Goal: Information Seeking & Learning: Learn about a topic

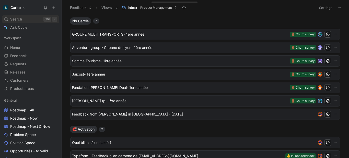
click at [13, 18] on span "Search" at bounding box center [16, 19] width 12 height 6
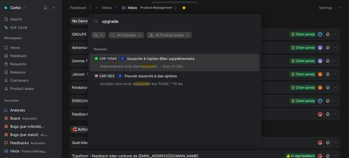
type input "upgrade"
click at [97, 35] on use "button" at bounding box center [95, 35] width 3 height 3
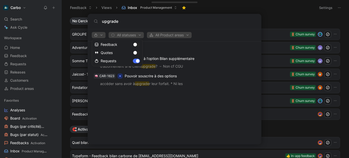
click at [129, 33] on div at bounding box center [174, 79] width 349 height 158
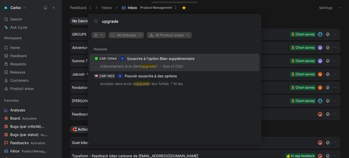
click at [129, 33] on span "All statuses" at bounding box center [126, 35] width 31 height 6
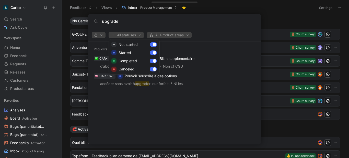
click at [125, 22] on div at bounding box center [174, 79] width 349 height 158
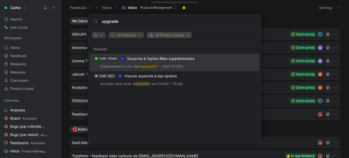
click at [171, 38] on span "All Product areas" at bounding box center [169, 35] width 40 height 6
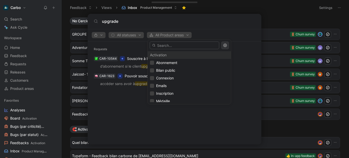
click at [127, 37] on div at bounding box center [174, 79] width 349 height 158
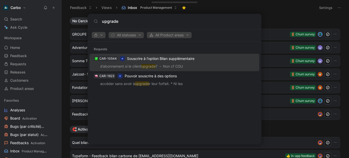
click at [58, 104] on body "Carbo Search Ctrl K Ask Cycle Workspace Home G then H Feedback G then F Request…" at bounding box center [174, 79] width 349 height 158
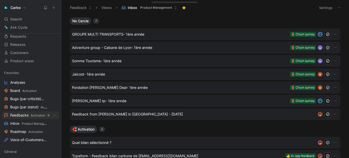
scroll to position [32, 0]
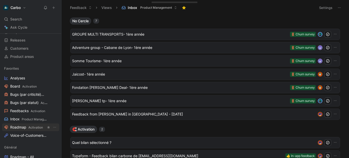
click at [26, 127] on span "Roadmap Activation" at bounding box center [26, 126] width 33 height 5
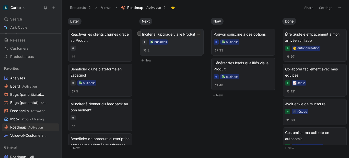
click at [171, 38] on div "Inciter à l'upgrade via le Produit 💸 business 2" at bounding box center [171, 42] width 59 height 22
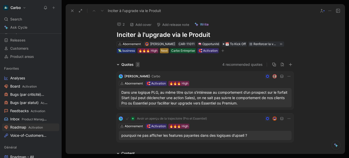
click at [164, 50] on div "Next" at bounding box center [164, 50] width 7 height 5
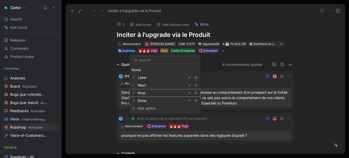
click at [155, 93] on div "Now" at bounding box center [157, 93] width 38 height 6
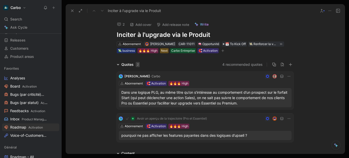
click at [91, 79] on div "Quotes 2 4 recommended quotes [PERSON_NAME] Abonnement 🧲 Activation 🔥🔥🔥 High Da…" at bounding box center [205, 102] width 279 height 82
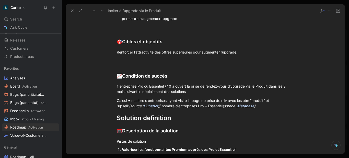
scroll to position [232, 0]
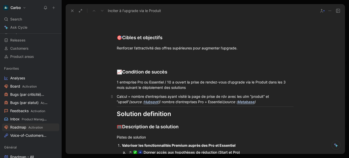
click at [119, 96] on div "Calcul = nombre d’entreprises ayant visité la page de prise de rdv avec les utm…" at bounding box center [205, 98] width 177 height 11
click at [169, 102] on div "Calcul = nombre d’entreprises ayant visité la page de prise de rdv avec les utm…" at bounding box center [205, 98] width 177 height 11
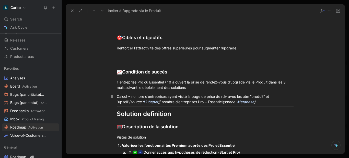
click at [169, 102] on div "Calcul = nombre d’entreprises ayant visité la page de prise de rdv avec les utm…" at bounding box center [205, 98] width 177 height 11
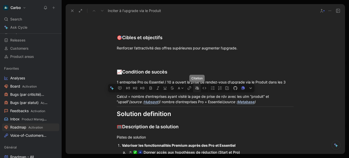
click at [199, 89] on icon "button" at bounding box center [197, 88] width 4 height 4
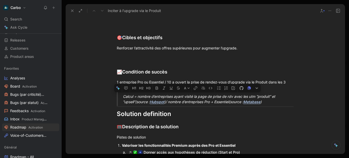
click at [103, 113] on div "Problem definition 🧯 Quels problèmes souhaitons nous résoudre ? La différenciat…" at bounding box center [205, 97] width 279 height 346
click at [244, 129] on div "🥅 Description de la solution" at bounding box center [205, 126] width 177 height 7
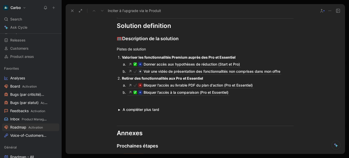
scroll to position [319, 0]
click at [237, 93] on div "Bloquer l'accès à la comparaison (Pro et Essentiel)" at bounding box center [205, 92] width 157 height 6
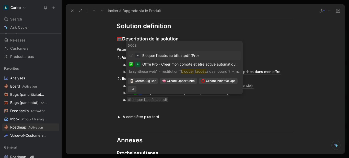
click at [209, 54] on div "Bloquer l'accès au bilan .pdf (Pro)" at bounding box center [184, 55] width 110 height 6
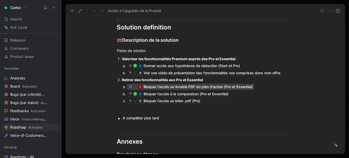
scroll to position [318, 0]
click at [264, 86] on div "Bloquer l'accès au livrable PDF du plan d'action (Pro et Essentiel)" at bounding box center [205, 87] width 157 height 6
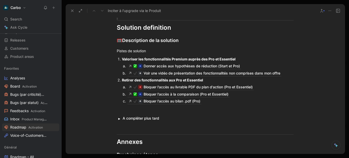
click at [264, 86] on div "Bloquer l'accès au livrable PDF du plan d'action (Pro et Essentiel)" at bounding box center [205, 87] width 157 height 6
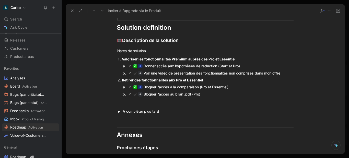
click at [140, 52] on div "Pistes de solution" at bounding box center [205, 50] width 177 height 5
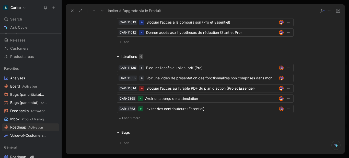
scroll to position [498, 0]
click at [130, 118] on span "Load 1 more" at bounding box center [131, 117] width 18 height 4
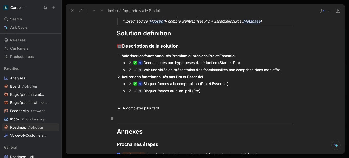
scroll to position [312, 0]
click at [118, 108] on button "button" at bounding box center [119, 107] width 5 height 5
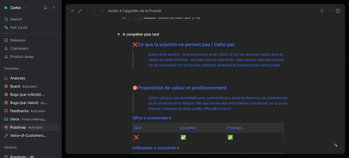
scroll to position [386, 0]
click at [144, 71] on div at bounding box center [203, 72] width 161 height 5
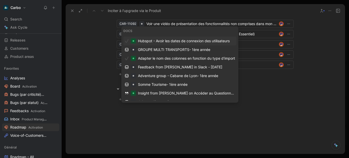
scroll to position [438, 0]
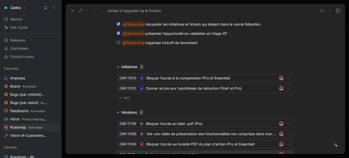
scroll to position [686, 0]
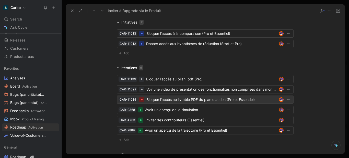
click at [160, 102] on div "Bloquer l'accès au livrable PDF du plan d'action (Pro et Essentiel)" at bounding box center [211, 99] width 130 height 6
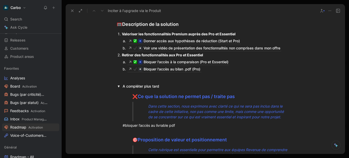
scroll to position [338, 0]
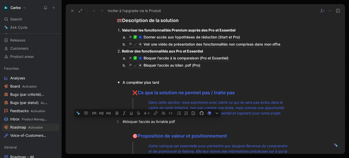
drag, startPoint x: 183, startPoint y: 122, endPoint x: 122, endPoint y: 121, distance: 61.3
click at [123, 121] on div "#bloquer l’accès au livrable pdf" at bounding box center [203, 120] width 161 height 5
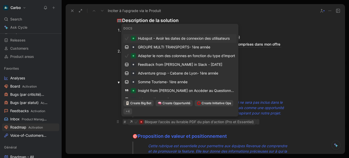
click at [260, 124] on p "# Bloquer l'accès au livrable PDF du plan d'action (Pro et Essentiel)" at bounding box center [198, 121] width 171 height 9
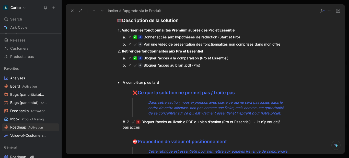
click at [123, 82] on summary "A compléter plus tard" at bounding box center [208, 81] width 171 height 5
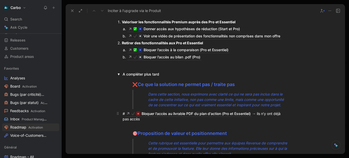
scroll to position [347, 0]
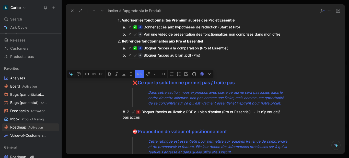
drag, startPoint x: 152, startPoint y: 118, endPoint x: 129, endPoint y: 84, distance: 41.3
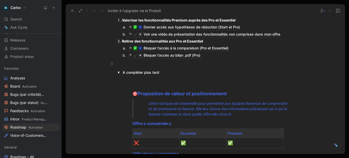
click at [119, 61] on div at bounding box center [205, 63] width 177 height 5
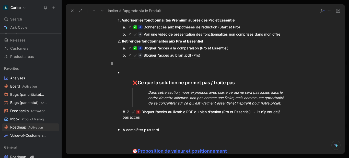
scroll to position [329, 0]
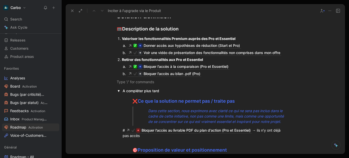
click at [153, 107] on p "Dans cette section, nous exprimons avec clarté ce qui ne sera pas inclus dans l…" at bounding box center [213, 115] width 151 height 19
click at [123, 83] on div at bounding box center [205, 81] width 177 height 5
drag, startPoint x: 131, startPoint y: 101, endPoint x: 251, endPoint y: 99, distance: 120.0
click at [251, 99] on div "❌ Ce que la solution ne permet pas / traite pas" at bounding box center [207, 100] width 151 height 7
click at [133, 80] on div at bounding box center [205, 81] width 177 height 5
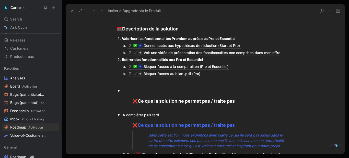
scroll to position [311, 0]
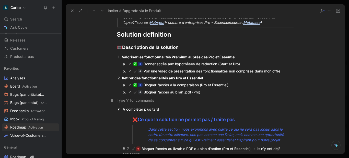
click at [114, 98] on p at bounding box center [205, 100] width 196 height 8
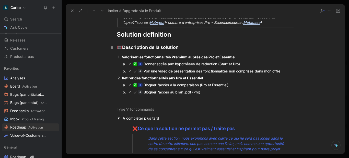
click at [141, 47] on div "🥅 Description de la solution" at bounding box center [205, 47] width 177 height 7
click at [185, 49] on div "🥅 Description de la solution" at bounding box center [205, 47] width 177 height 7
click at [132, 48] on div "🥅 Description de la solution" at bounding box center [205, 47] width 177 height 7
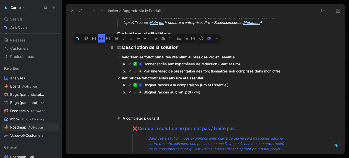
click at [132, 48] on div "🥅 Description de la solution" at bounding box center [205, 47] width 177 height 7
copy div "🥅 Description de la solution"
click at [128, 105] on p at bounding box center [205, 109] width 196 height 8
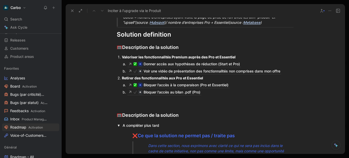
scroll to position [324, 0]
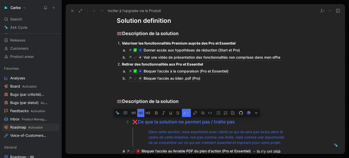
drag, startPoint x: 139, startPoint y: 122, endPoint x: 265, endPoint y: 120, distance: 125.6
click at [265, 120] on div "❌ Ce que la solution ne permet pas / traite pas" at bounding box center [207, 121] width 151 height 7
copy span "Ce que la solution ne permet pas / traite pas"
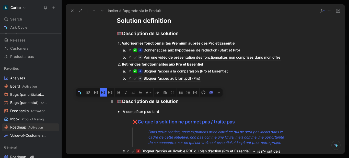
drag, startPoint x: 123, startPoint y: 100, endPoint x: 177, endPoint y: 99, distance: 53.9
click at [177, 99] on div "🥅 Description de la solution" at bounding box center [205, 101] width 177 height 7
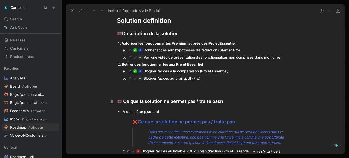
click at [237, 101] on div "🥅 Ce que la solution ne permet pas / traite pas n" at bounding box center [205, 101] width 177 height 7
click at [121, 100] on span "🥅" at bounding box center [119, 101] width 5 height 5
drag, startPoint x: 136, startPoint y: 122, endPoint x: 133, endPoint y: 121, distance: 3.0
click at [133, 121] on span "❌" at bounding box center [134, 121] width 5 height 5
click at [120, 100] on span "🥅" at bounding box center [119, 101] width 5 height 5
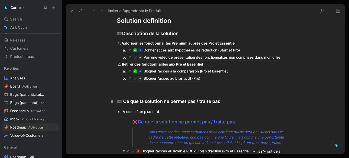
drag, startPoint x: 137, startPoint y: 122, endPoint x: 131, endPoint y: 121, distance: 6.0
click at [132, 121] on div "❌ Ce que la solution ne permet pas / traite pas" at bounding box center [207, 121] width 151 height 7
click at [132, 121] on span "❌" at bounding box center [134, 121] width 5 height 5
click at [121, 101] on div "🥅 Ce que la solution ne permet pas / traite pas" at bounding box center [205, 101] width 177 height 7
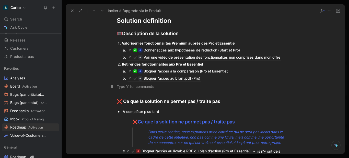
click at [119, 86] on div at bounding box center [205, 85] width 177 height 5
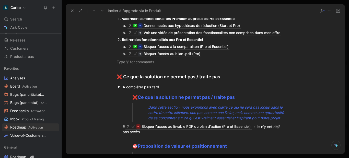
scroll to position [349, 0]
drag, startPoint x: 105, startPoint y: 125, endPoint x: 111, endPoint y: 126, distance: 5.8
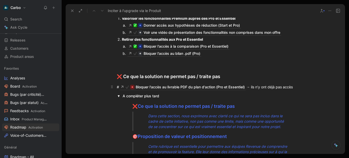
click at [151, 91] on p "# Bloquer l'accès au livrable PDF du plan d'action (Pro et Essentiel) → ils n’y…" at bounding box center [205, 86] width 196 height 9
click at [117, 88] on div "# Bloquer l'accès au livrable PDF du plan d'action (Pro et Essentiel) → ils n’y…" at bounding box center [205, 87] width 177 height 6
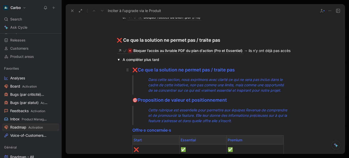
scroll to position [389, 0]
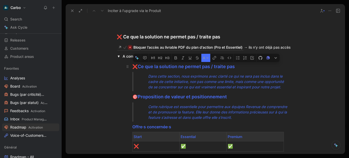
drag, startPoint x: 185, startPoint y: 77, endPoint x: 131, endPoint y: 69, distance: 55.0
click at [131, 69] on div "❌ Ce que la solution ne permet pas / traite pas Dans cette section, nous exprim…" at bounding box center [208, 152] width 171 height 187
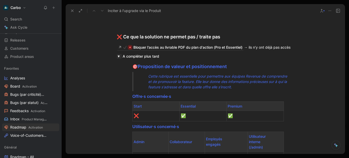
click at [118, 57] on button "button" at bounding box center [119, 56] width 5 height 5
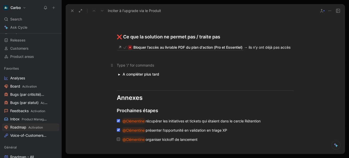
scroll to position [424, 0]
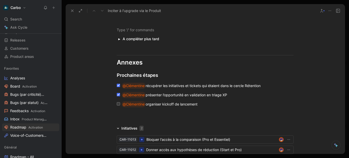
click at [117, 117] on div at bounding box center [205, 116] width 279 height 6
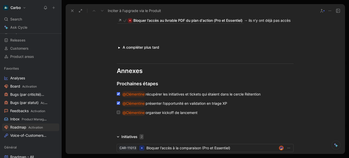
scroll to position [416, 0]
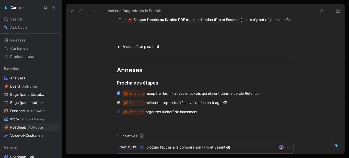
click at [209, 113] on div "@Clémentine organiser kickoff de lancement" at bounding box center [207, 112] width 171 height 6
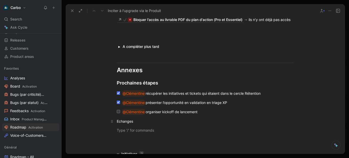
click at [125, 121] on div "Echanges" at bounding box center [205, 120] width 177 height 5
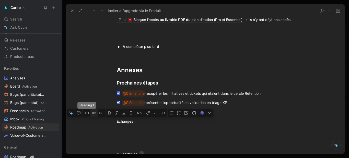
click at [94, 114] on icon "button" at bounding box center [93, 112] width 2 height 2
click at [144, 127] on h2 "Echanges" at bounding box center [205, 122] width 196 height 11
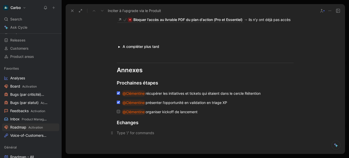
click at [122, 131] on div at bounding box center [205, 132] width 177 height 5
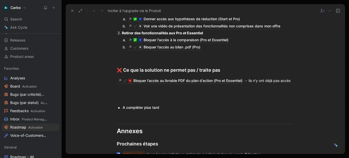
scroll to position [355, 0]
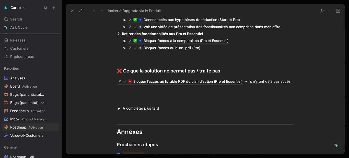
click at [222, 48] on div "Bloquer l'accès au bilan .pdf (Pro)" at bounding box center [205, 48] width 157 height 6
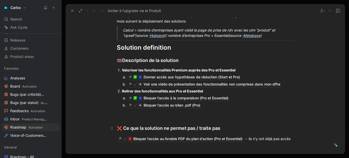
scroll to position [298, 0]
click at [119, 115] on div at bounding box center [205, 112] width 177 height 5
click at [295, 85] on ol "Valoriser les fonctionnalités Premium auprès des Pro et Essentiel Donner accès …" at bounding box center [205, 87] width 196 height 42
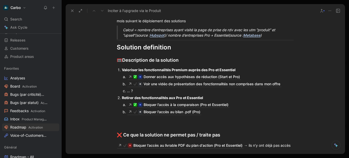
click at [204, 112] on div "Bloquer l'accès au bilan .pdf (Pro)" at bounding box center [205, 112] width 157 height 6
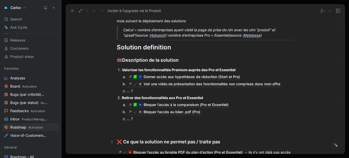
click at [150, 135] on h2 "❌ Ce que la solution ne permet pas / traite pas" at bounding box center [205, 139] width 196 height 16
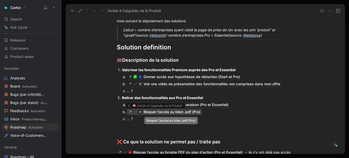
click at [148, 112] on div "Bloquer l'accès au bilan .pdf (Pro)" at bounding box center [171, 112] width 57 height 6
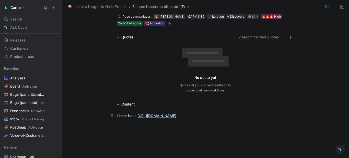
scroll to position [24, 0]
click at [143, 115] on link "[URL][DOMAIN_NAME]" at bounding box center [156, 115] width 39 height 4
click at [237, 15] on span "Discovery" at bounding box center [237, 16] width 15 height 5
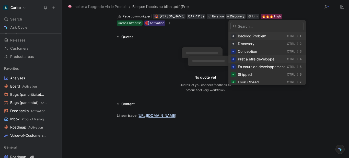
click at [269, 58] on span "Prêt à être développé" at bounding box center [256, 59] width 37 height 4
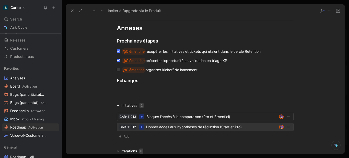
scroll to position [471, 0]
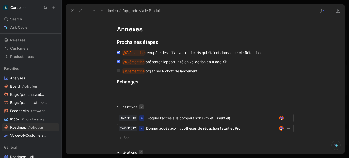
click at [120, 86] on h2 "Echanges" at bounding box center [205, 81] width 196 height 11
click at [154, 84] on div "Echanges" at bounding box center [205, 81] width 177 height 7
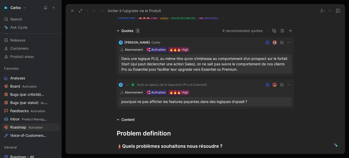
scroll to position [0, 0]
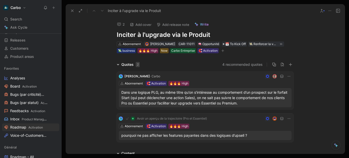
click at [146, 35] on h1 "Inciter à l'upgrade via le Produit" at bounding box center [205, 35] width 177 height 8
copy h1 "Inciter à l'upgrade via le Produit"
click at [117, 34] on h1 "Inciter à l'upgrade via le Produit" at bounding box center [205, 35] width 177 height 8
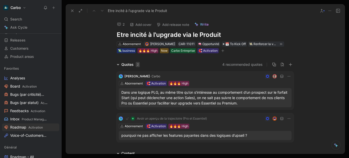
click at [137, 36] on h1 "Etre incité à l'upgrade via le Produit" at bounding box center [205, 35] width 177 height 8
copy h1 "Etre incité à l'upgrade via le Produit"
